Goal: Task Accomplishment & Management: Use online tool/utility

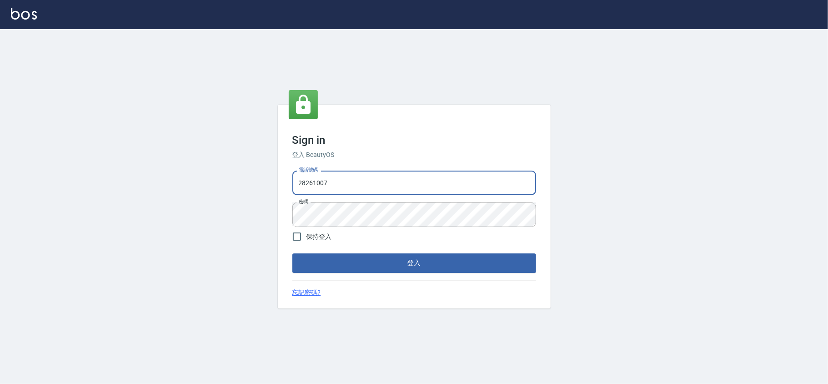
click at [394, 181] on input "28261007" at bounding box center [414, 182] width 244 height 25
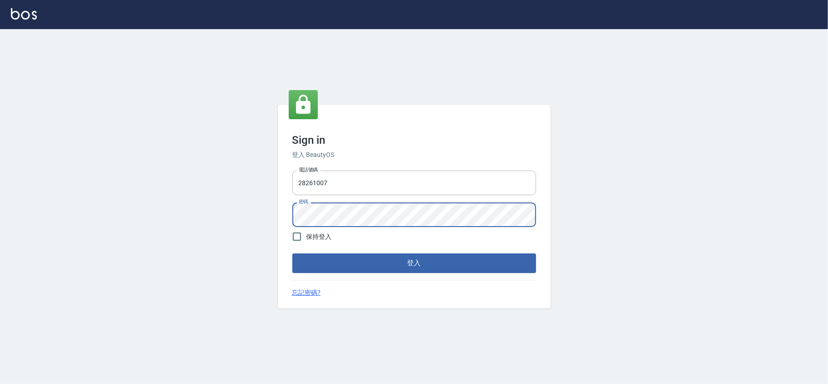
click at [292, 253] on button "登入" at bounding box center [414, 262] width 244 height 19
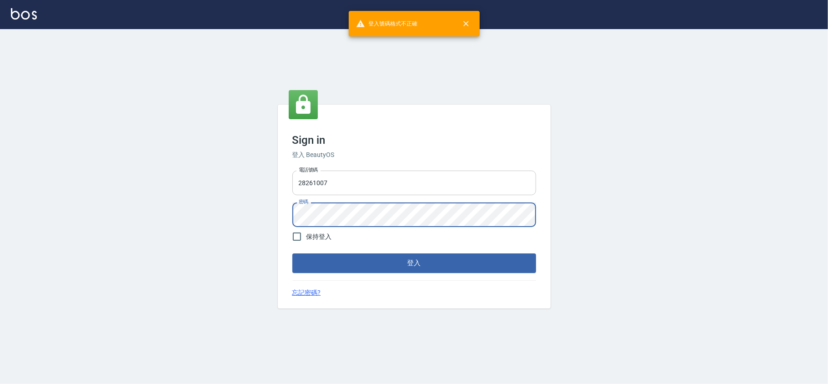
click at [356, 188] on input "28261007" at bounding box center [414, 182] width 244 height 25
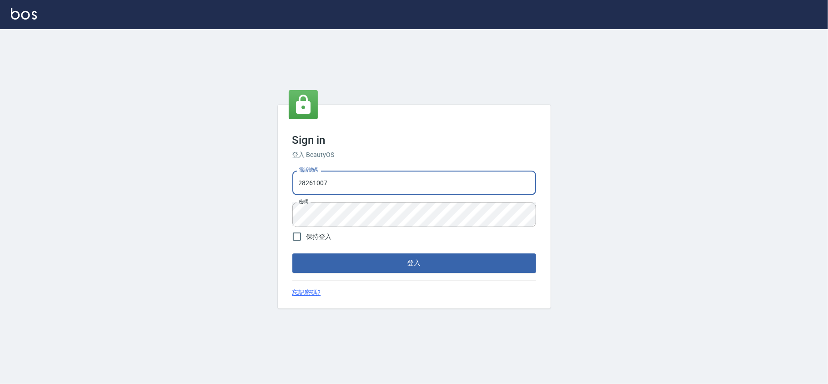
type input "28261007"
click at [292, 253] on button "登入" at bounding box center [414, 262] width 244 height 19
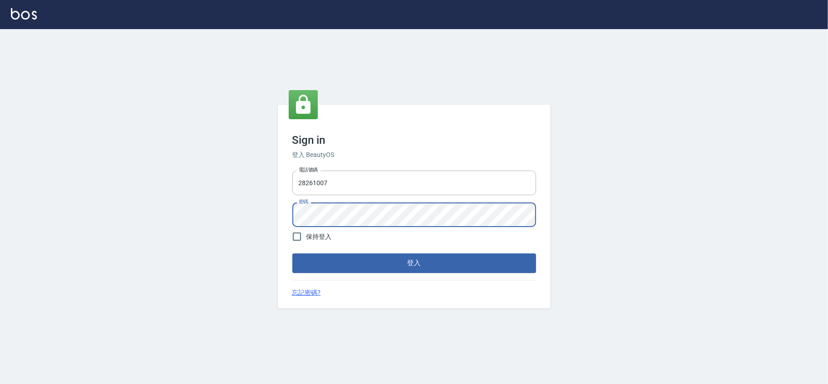
click at [292, 253] on button "登入" at bounding box center [414, 262] width 244 height 19
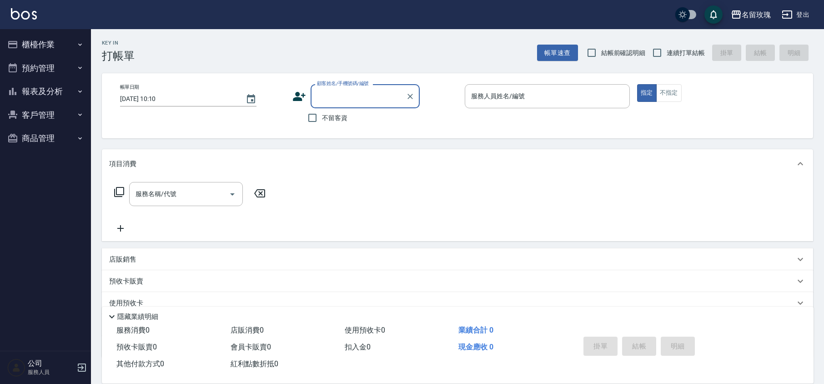
click at [415, 55] on div "Key In 打帳單 帳單速查 結帳前確認明細 連續打單結帳 掛單 結帳 明細" at bounding box center [452, 45] width 722 height 33
